Goal: Check status: Check status

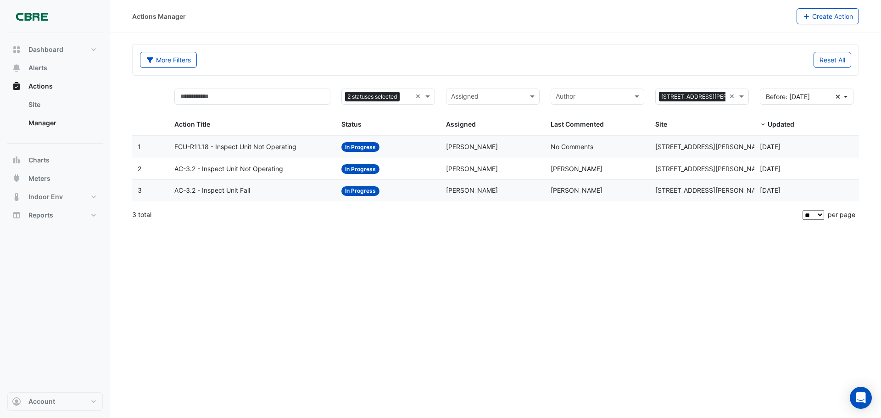
click at [367, 253] on div "Actions Manager Create Action More Filters Reset All Status 2 statuses selected…" at bounding box center [495, 209] width 771 height 418
click at [264, 149] on span "FCU-R11.18 - Inspect Unit Not Operating" at bounding box center [235, 147] width 122 height 11
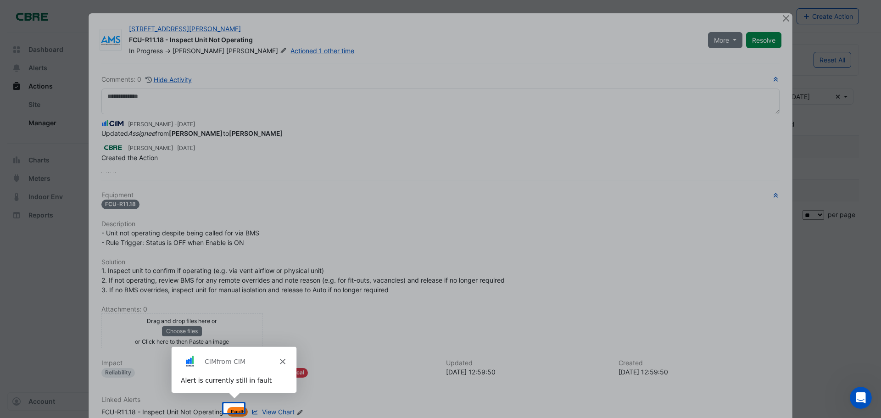
scroll to position [62, 0]
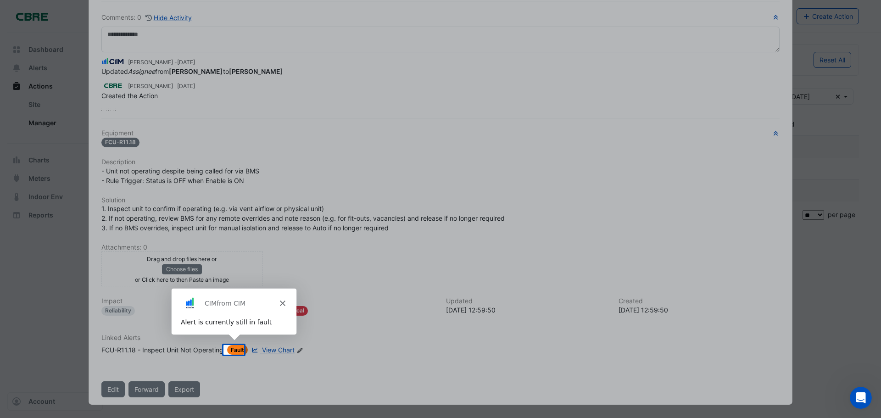
click at [279, 302] on icon "Close" at bounding box center [282, 303] width 6 height 6
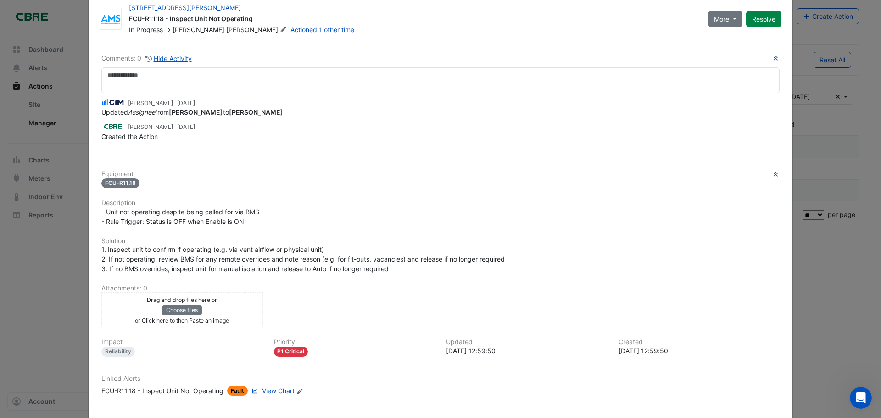
scroll to position [0, 0]
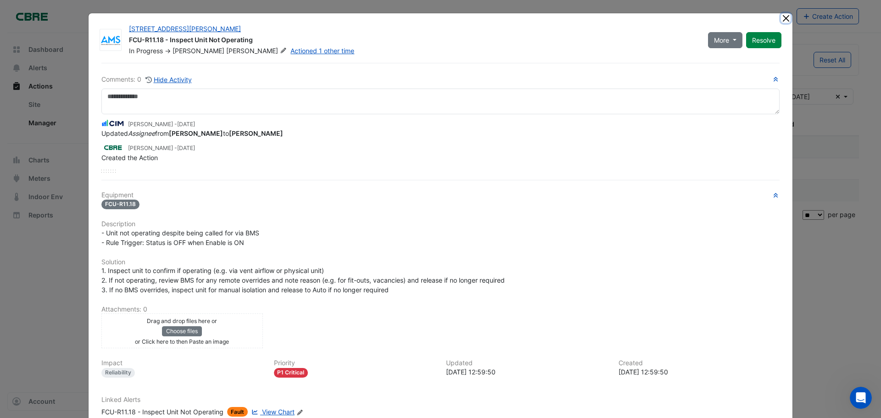
click at [783, 21] on button "Close" at bounding box center [786, 18] width 10 height 10
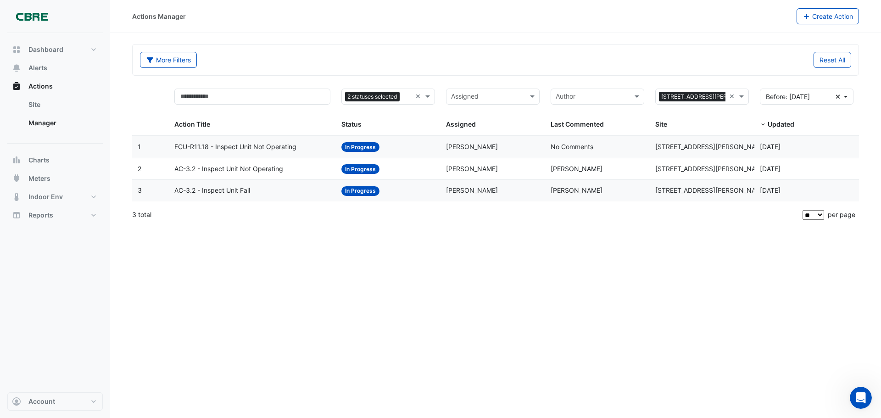
click at [230, 150] on span "FCU-R11.18 - Inspect Unit Not Operating" at bounding box center [235, 147] width 122 height 11
click at [233, 148] on span "FCU-R11.18 - Inspect Unit Not Operating" at bounding box center [235, 147] width 122 height 11
click at [192, 146] on span "FCU-R11.18 - Inspect Unit Not Operating" at bounding box center [235, 147] width 122 height 11
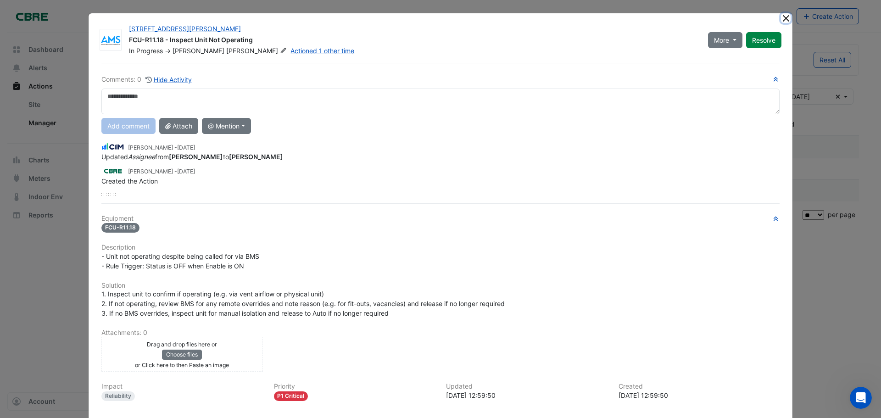
click at [781, 20] on button "Close" at bounding box center [786, 18] width 10 height 10
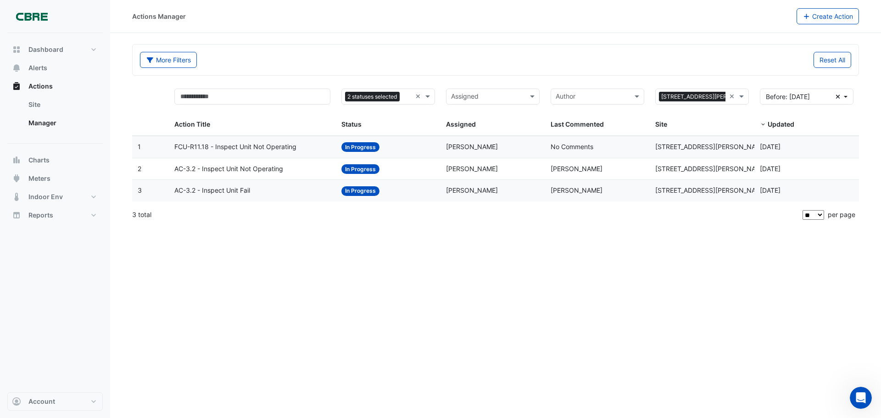
click at [266, 170] on span "AC-3.2 - Inspect Unit Not Operating" at bounding box center [228, 169] width 109 height 11
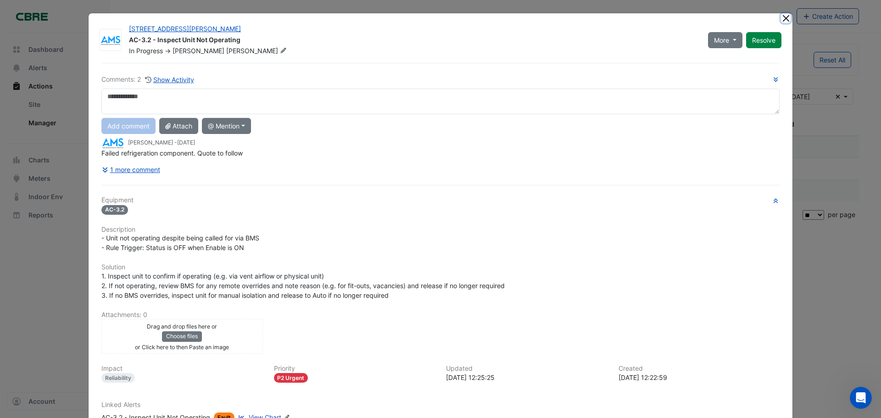
click at [787, 20] on button "Close" at bounding box center [786, 18] width 10 height 10
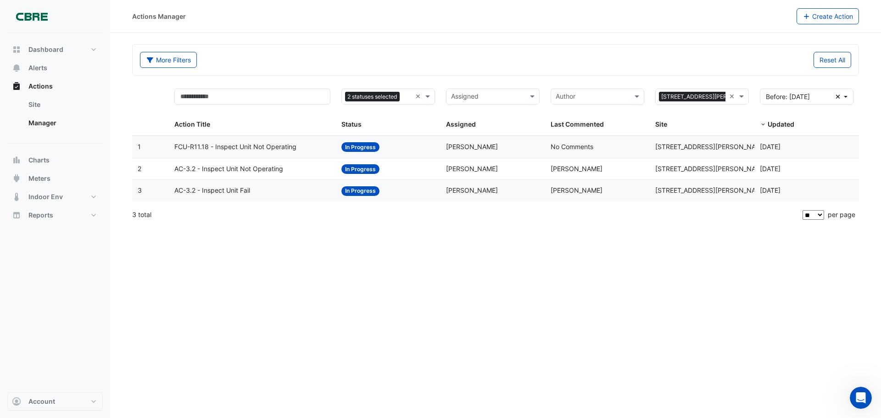
click at [237, 190] on span "AC-3.2 - Inspect Unit Fail" at bounding box center [212, 190] width 76 height 11
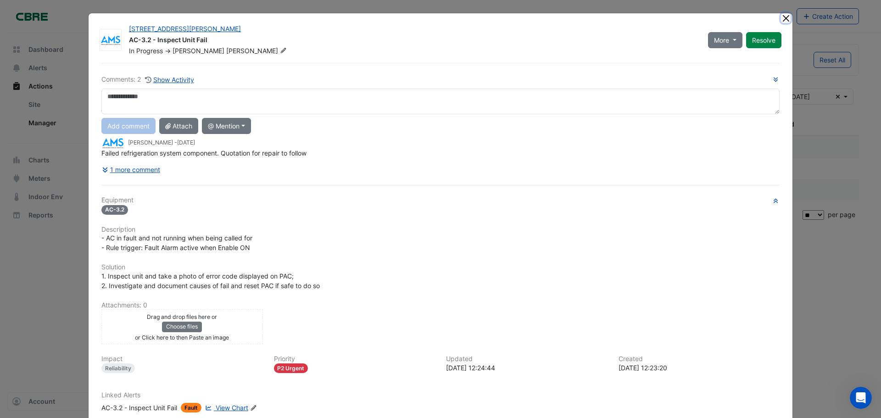
click at [781, 19] on button "Close" at bounding box center [786, 18] width 10 height 10
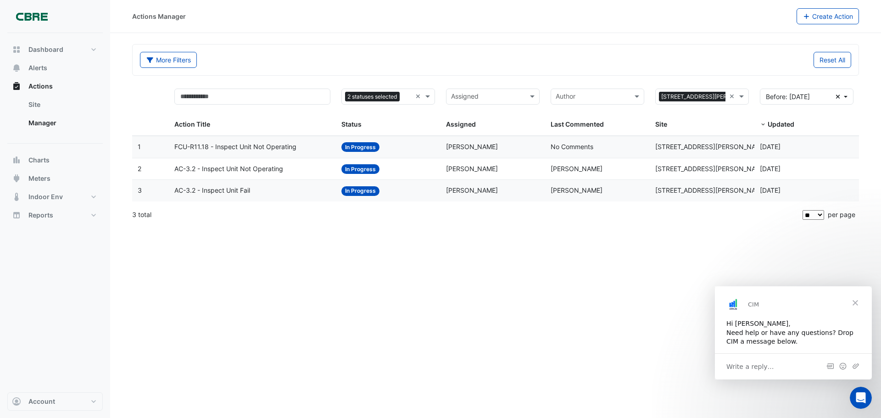
click at [856, 304] on span "Close" at bounding box center [855, 302] width 33 height 33
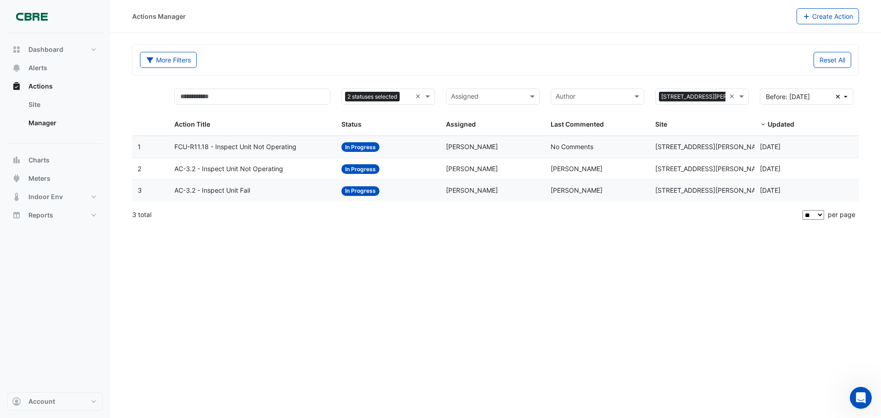
click at [639, 258] on div "Actions Manager Create Action More Filters Reset All Status 2 statuses selected…" at bounding box center [495, 209] width 771 height 418
click at [240, 190] on span "AC-3.2 - Inspect Unit Fail" at bounding box center [212, 190] width 76 height 11
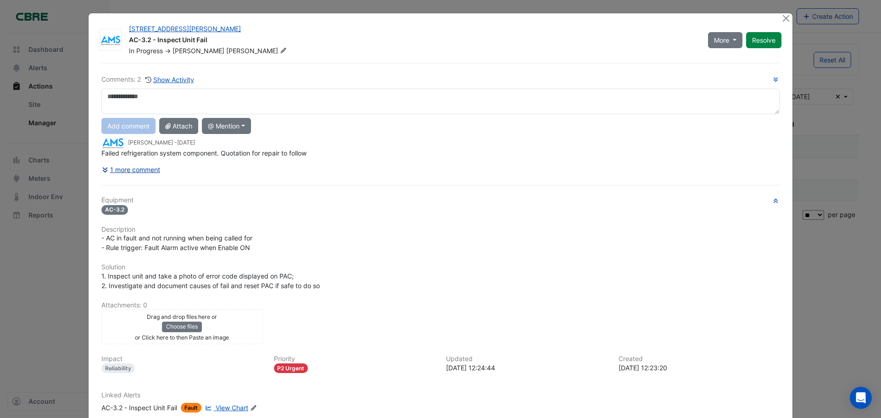
click at [138, 169] on button "1 more comment" at bounding box center [130, 170] width 59 height 16
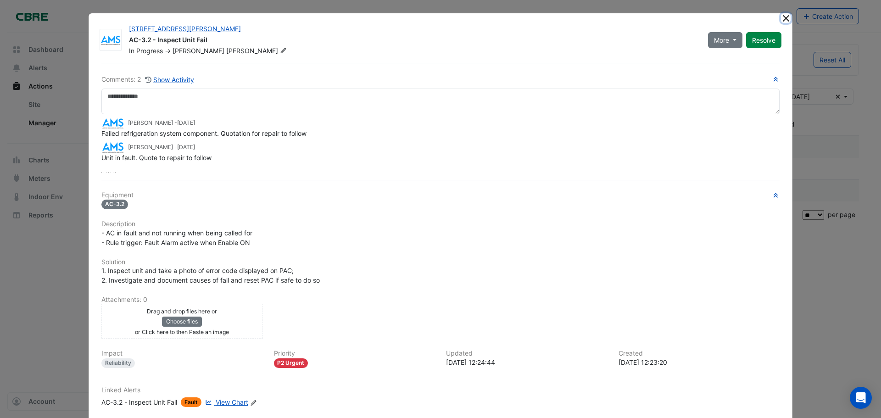
click at [785, 20] on button "Close" at bounding box center [786, 18] width 10 height 10
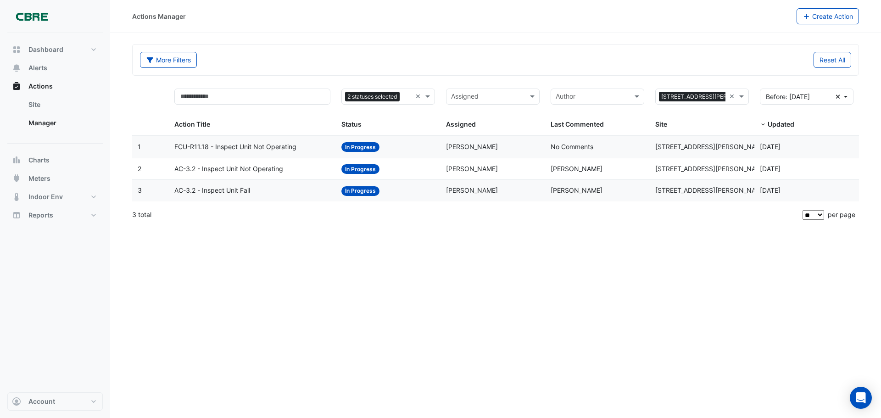
click at [210, 169] on span "AC-3.2 - Inspect Unit Not Operating" at bounding box center [228, 169] width 109 height 11
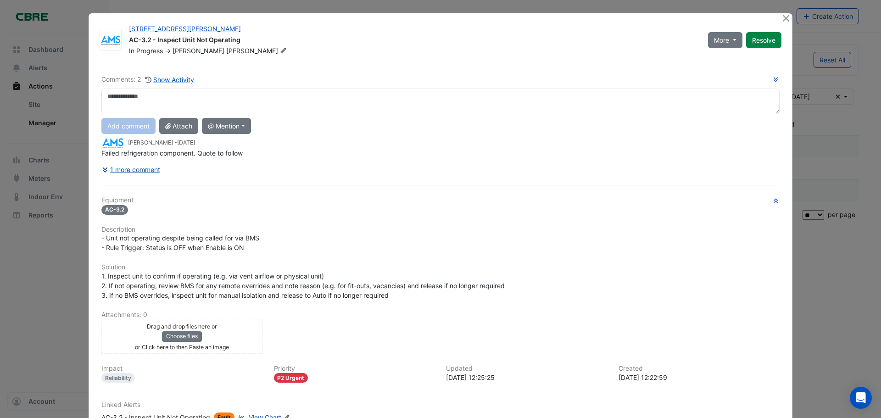
click at [147, 171] on button "1 more comment" at bounding box center [130, 170] width 59 height 16
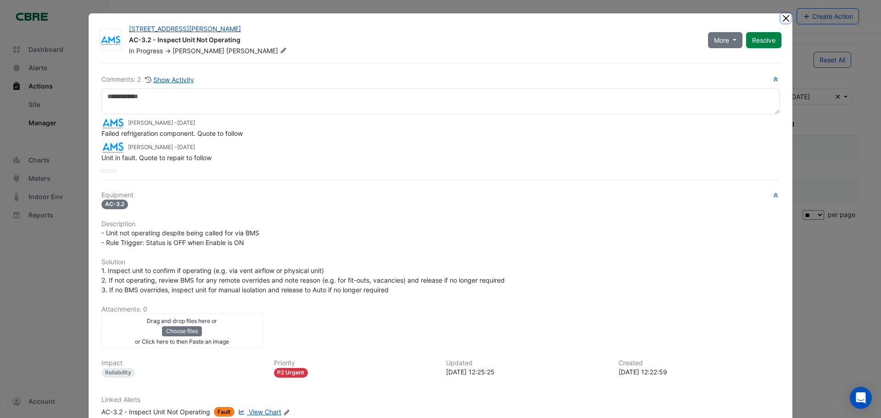
click at [782, 20] on button "Close" at bounding box center [786, 18] width 10 height 10
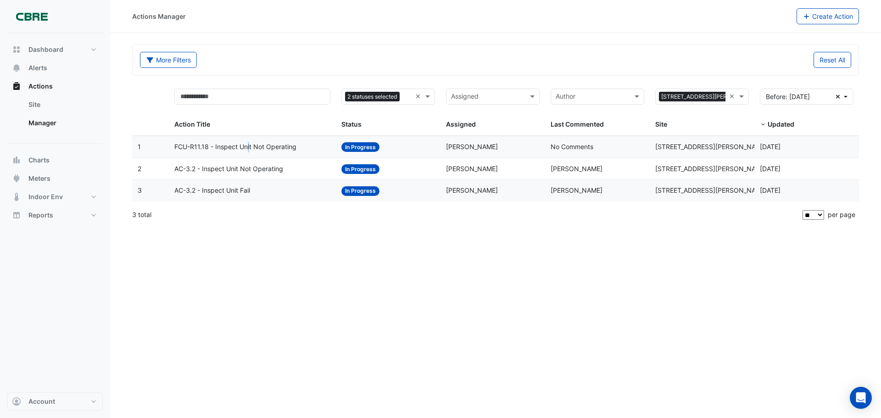
click at [249, 149] on span "FCU-R11.18 - Inspect Unit Not Operating" at bounding box center [235, 147] width 122 height 11
click at [247, 151] on span "FCU-R11.18 - Inspect Unit Not Operating" at bounding box center [235, 147] width 122 height 11
click at [241, 146] on span "FCU-R11.18 - Inspect Unit Not Operating" at bounding box center [235, 147] width 122 height 11
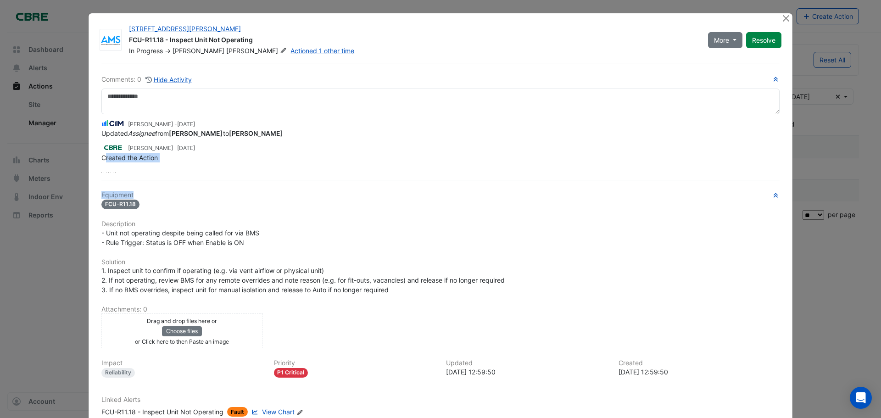
drag, startPoint x: 101, startPoint y: 183, endPoint x: 153, endPoint y: 185, distance: 52.8
click at [153, 185] on div "Comments: 0 Hide Activity [PERSON_NAME] - [DATE] Updated Assignee from [PERSON_…" at bounding box center [440, 261] width 689 height 397
click at [179, 172] on div at bounding box center [440, 171] width 678 height 3
click at [781, 20] on button "Close" at bounding box center [786, 18] width 10 height 10
